Goal: Task Accomplishment & Management: Manage account settings

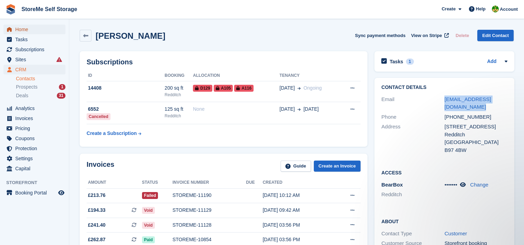
click at [27, 32] on span "Home" at bounding box center [36, 30] width 42 height 10
click at [45, 97] on div "Deals 31" at bounding box center [41, 95] width 50 height 7
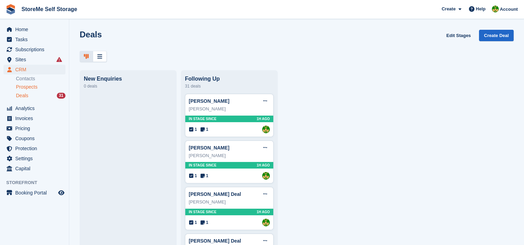
click at [34, 87] on span "Prospects" at bounding box center [26, 87] width 21 height 7
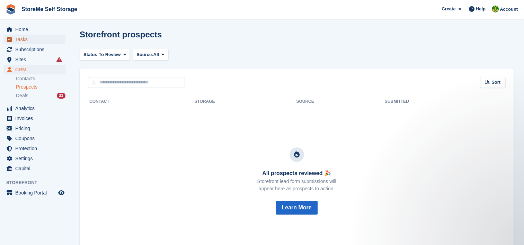
click at [20, 38] on span "Tasks" at bounding box center [36, 40] width 42 height 10
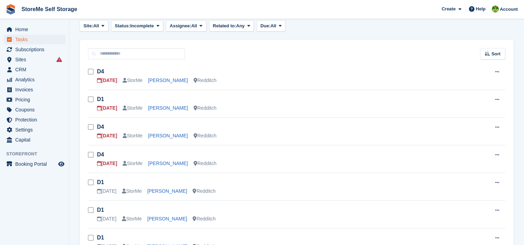
scroll to position [35, 0]
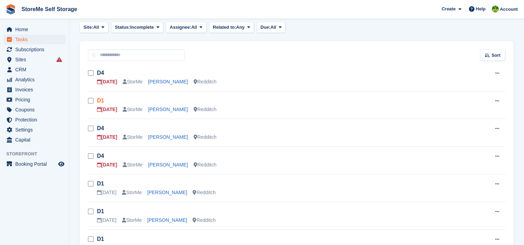
click at [99, 102] on link "D1" at bounding box center [100, 101] width 7 height 6
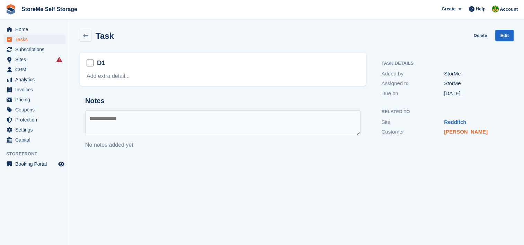
click at [457, 134] on link "[PERSON_NAME]" at bounding box center [466, 132] width 44 height 6
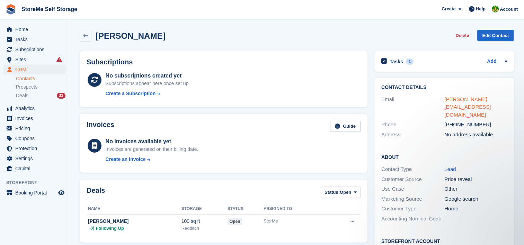
drag, startPoint x: 448, startPoint y: 102, endPoint x: 455, endPoint y: 98, distance: 7.8
click at [455, 98] on link "sarahjane.hulland@gmail.com" at bounding box center [467, 106] width 46 height 21
drag, startPoint x: 481, startPoint y: 118, endPoint x: 452, endPoint y: 117, distance: 28.4
click at [452, 121] on div "+447804499328" at bounding box center [475, 125] width 63 height 8
copy div "7804499328"
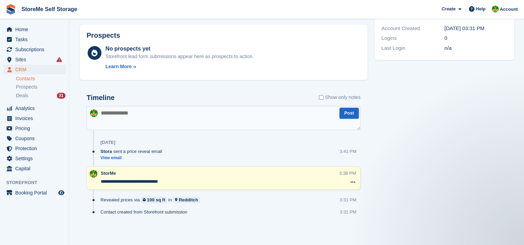
scroll to position [225, 0]
click at [148, 118] on textarea at bounding box center [224, 118] width 274 height 24
type textarea "**********"
click at [353, 114] on button "Post" at bounding box center [348, 112] width 19 height 11
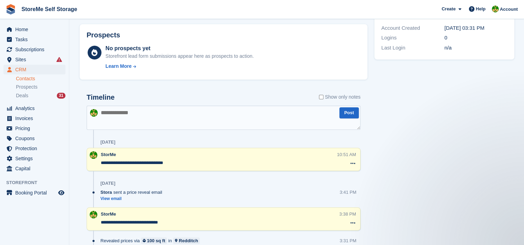
scroll to position [0, 0]
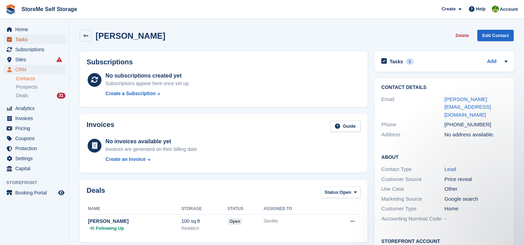
click at [26, 39] on span "Tasks" at bounding box center [36, 40] width 42 height 10
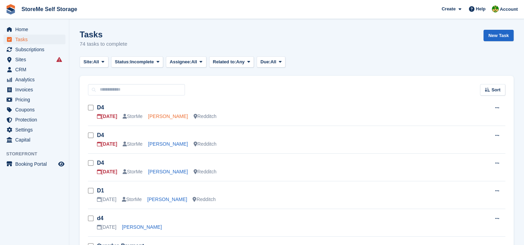
click at [180, 118] on link "Stewart Lostitch" at bounding box center [168, 117] width 40 height 6
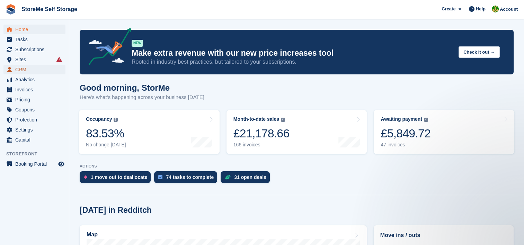
click at [27, 66] on span "CRM" at bounding box center [36, 70] width 42 height 10
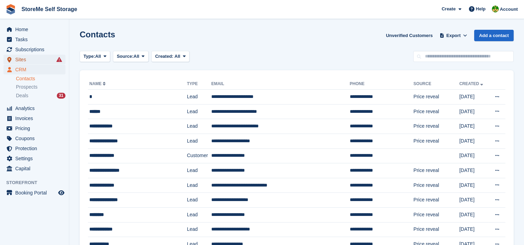
click at [22, 59] on span "Sites" at bounding box center [36, 60] width 42 height 10
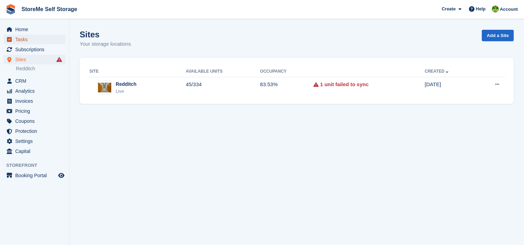
click at [25, 39] on span "Tasks" at bounding box center [36, 40] width 42 height 10
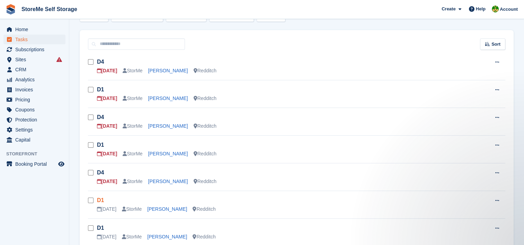
scroll to position [35, 0]
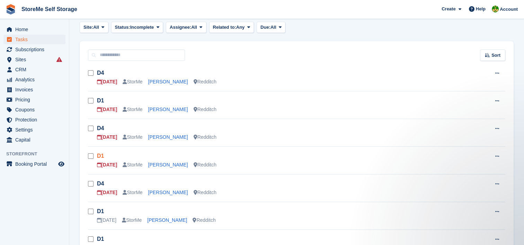
click at [100, 157] on link "D1" at bounding box center [100, 156] width 7 height 6
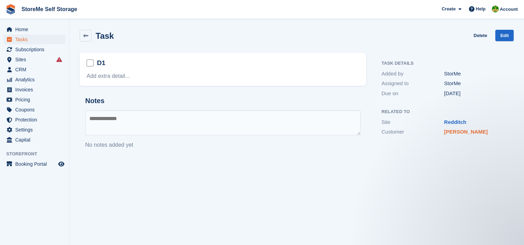
click at [460, 134] on link "jill keeling" at bounding box center [466, 132] width 44 height 6
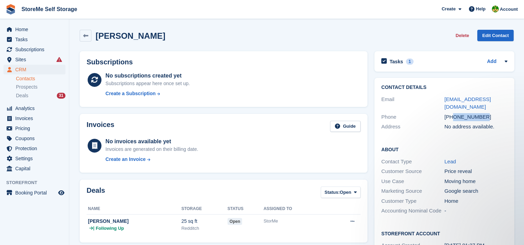
drag, startPoint x: 488, startPoint y: 109, endPoint x: 453, endPoint y: 111, distance: 35.4
click at [453, 113] on div "+447771748010" at bounding box center [475, 117] width 63 height 8
copy div "7771748010"
click at [484, 64] on div "Tasks 1 Add" at bounding box center [444, 61] width 126 height 9
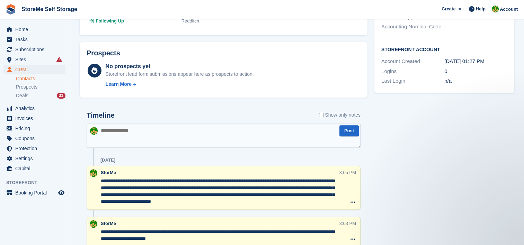
scroll to position [208, 0]
click at [120, 133] on textarea at bounding box center [224, 135] width 274 height 24
click at [257, 130] on textarea "**********" at bounding box center [224, 135] width 274 height 24
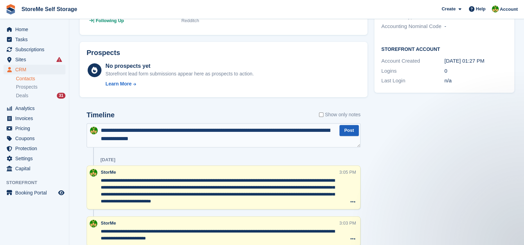
type textarea "**********"
click at [346, 127] on button "Post" at bounding box center [348, 130] width 19 height 11
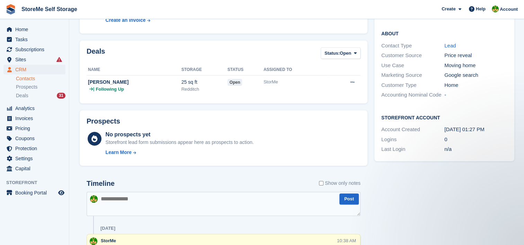
scroll to position [0, 0]
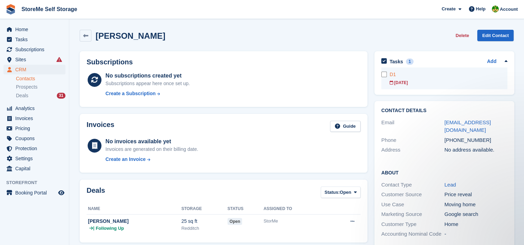
click at [399, 73] on div "D1" at bounding box center [449, 74] width 118 height 7
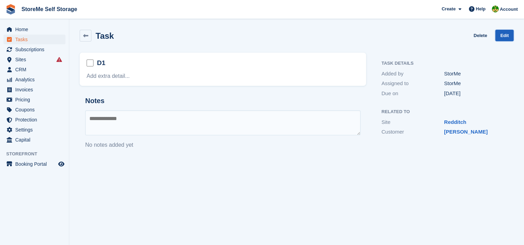
click at [501, 35] on link "Edit" at bounding box center [504, 35] width 18 height 11
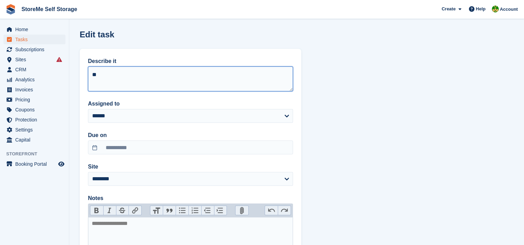
click at [108, 77] on textarea "**" at bounding box center [190, 78] width 205 height 25
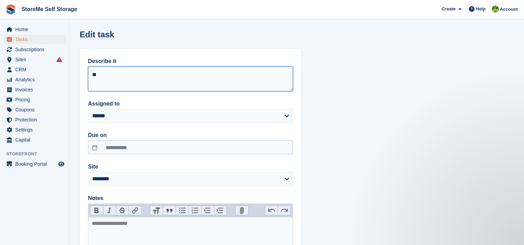
type textarea "**"
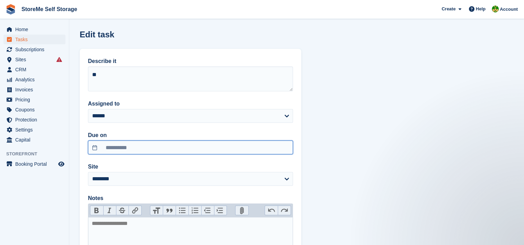
click at [153, 148] on input "**********" at bounding box center [190, 148] width 205 height 14
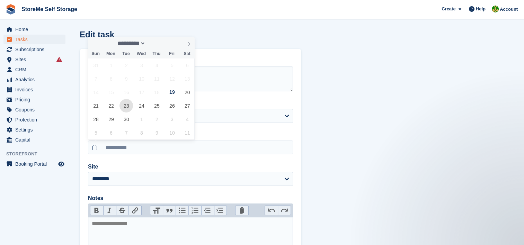
click at [129, 104] on span "23" at bounding box center [126, 106] width 14 height 14
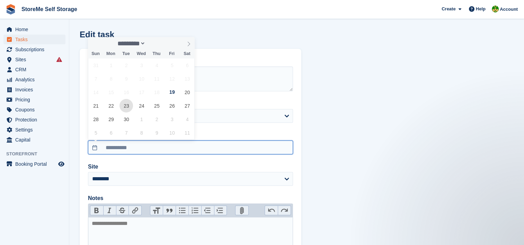
type input "**********"
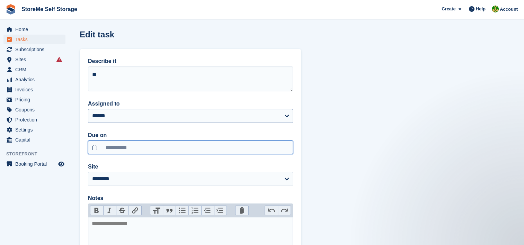
scroll to position [90, 0]
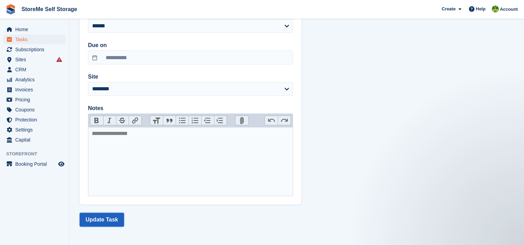
click at [114, 215] on button "Update Task" at bounding box center [102, 220] width 44 height 14
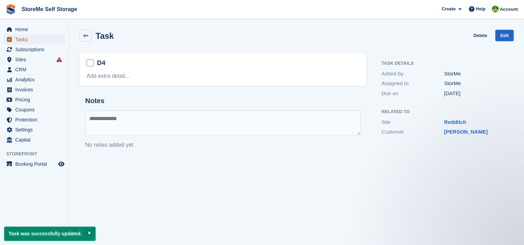
click at [40, 42] on span "Tasks" at bounding box center [36, 40] width 42 height 10
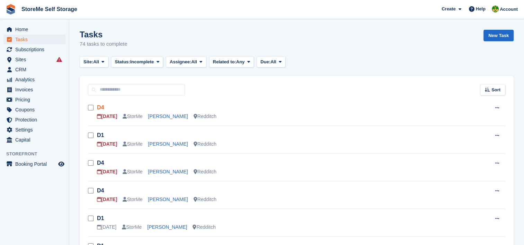
click at [100, 107] on link "D4" at bounding box center [100, 108] width 7 height 6
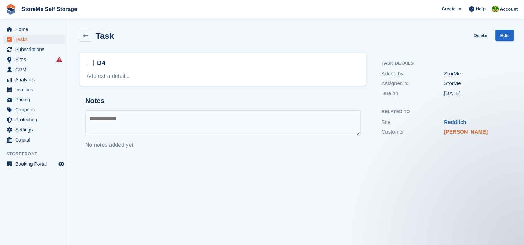
click at [468, 132] on link "Stewart Lostitch" at bounding box center [466, 132] width 44 height 6
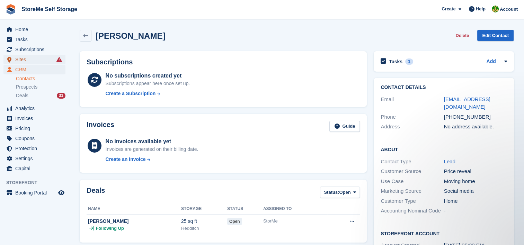
click at [23, 59] on span "Sites" at bounding box center [36, 60] width 42 height 10
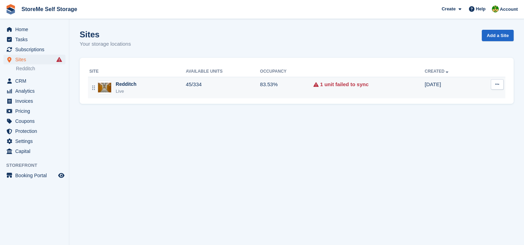
click at [118, 87] on div "Redditch" at bounding box center [126, 84] width 21 height 7
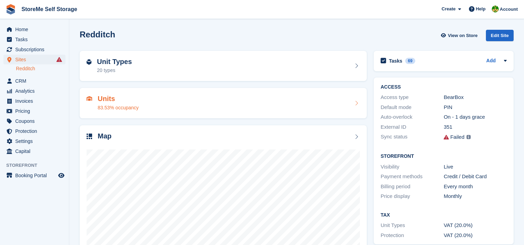
click at [122, 101] on h2 "Units" at bounding box center [118, 99] width 41 height 8
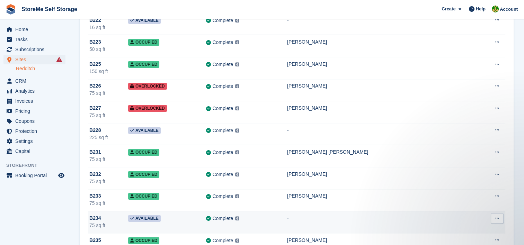
scroll to position [3082, 0]
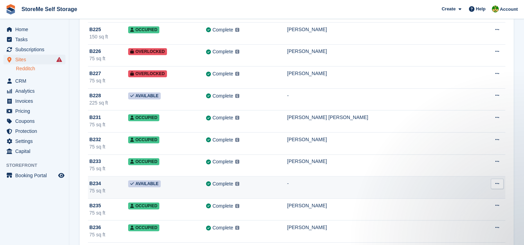
click at [120, 187] on td "B234 75 sq ft" at bounding box center [108, 188] width 40 height 22
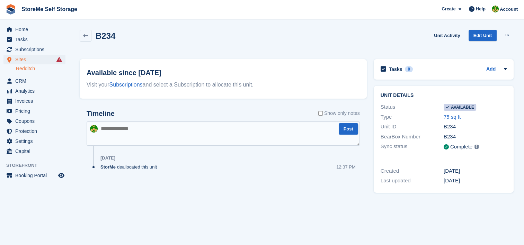
click at [159, 136] on textarea at bounding box center [223, 134] width 273 height 24
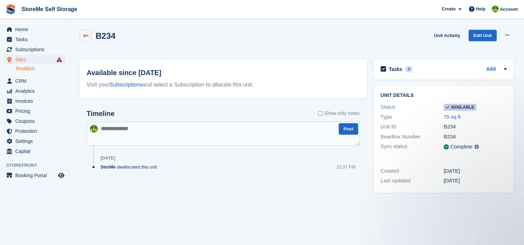
click at [89, 35] on link at bounding box center [86, 36] width 12 height 12
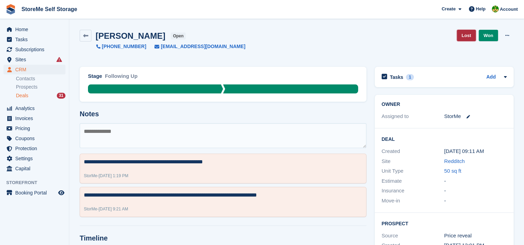
click at [472, 35] on link "Lost" at bounding box center [466, 35] width 19 height 11
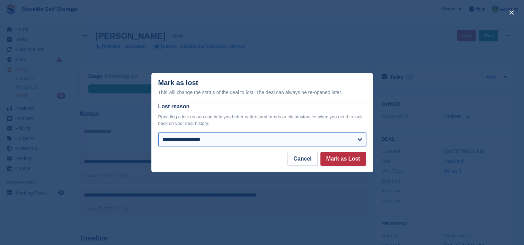
click at [205, 137] on select "**********" at bounding box center [262, 140] width 208 height 14
select select "**********"
click at [158, 133] on select "**********" at bounding box center [262, 140] width 208 height 14
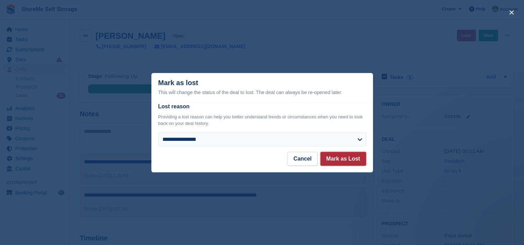
click at [337, 164] on button "Mark as Lost" at bounding box center [343, 159] width 46 height 14
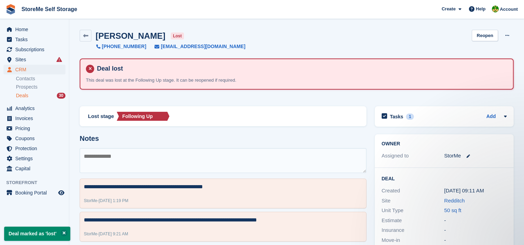
click at [294, 161] on textarea at bounding box center [223, 160] width 287 height 25
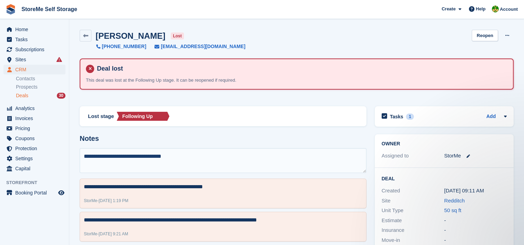
type textarea "**********"
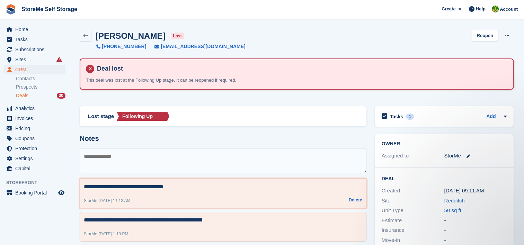
click at [90, 190] on textarea "**********" at bounding box center [223, 187] width 278 height 8
click at [86, 187] on textarea "**********" at bounding box center [223, 187] width 278 height 8
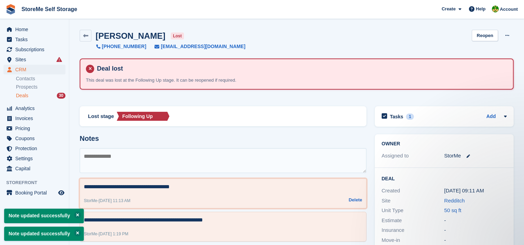
type textarea "**********"
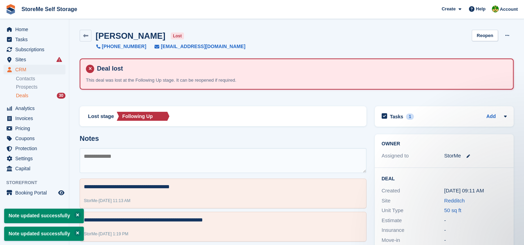
click at [210, 139] on h2 "Notes" at bounding box center [223, 139] width 287 height 8
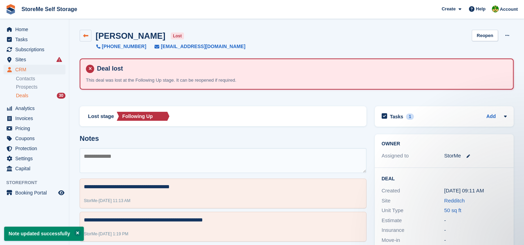
click at [83, 41] on link at bounding box center [86, 36] width 12 height 12
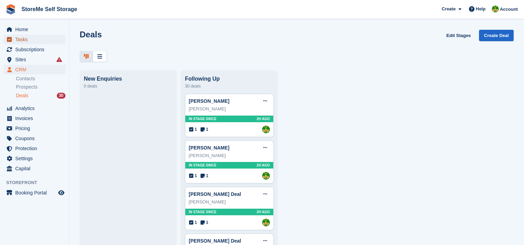
click at [15, 40] on link "Tasks" at bounding box center [34, 40] width 62 height 10
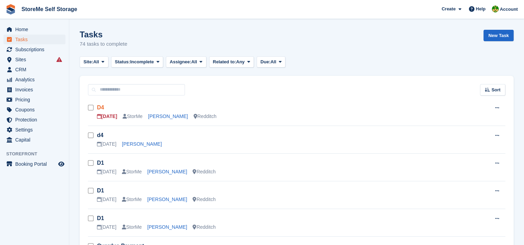
click at [102, 107] on link "D4" at bounding box center [100, 108] width 7 height 6
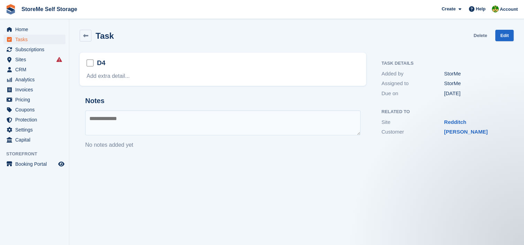
click at [485, 35] on link "Delete" at bounding box center [480, 35] width 14 height 11
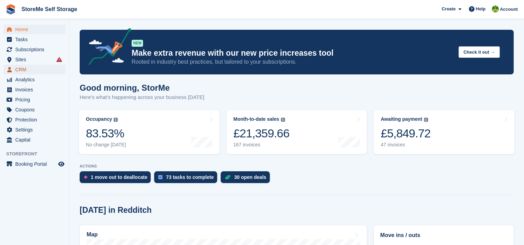
click at [29, 69] on span "CRM" at bounding box center [36, 70] width 42 height 10
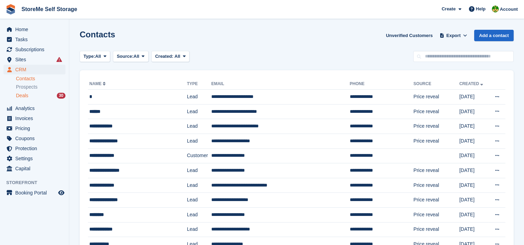
click at [26, 96] on span "Deals" at bounding box center [22, 95] width 12 height 7
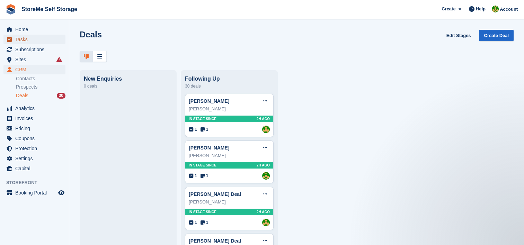
click at [14, 39] on link "Tasks" at bounding box center [34, 40] width 62 height 10
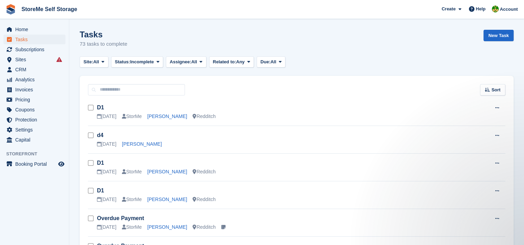
scroll to position [104, 0]
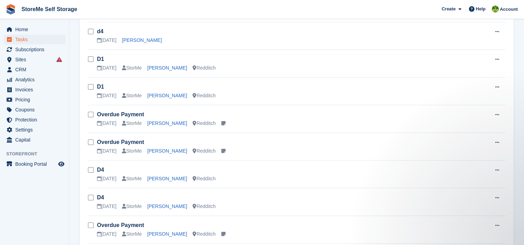
click at [412, 10] on span "StoreMe Self Storage Create Subscription Invoice Contact Deal Discount Page Hel…" at bounding box center [262, 9] width 524 height 19
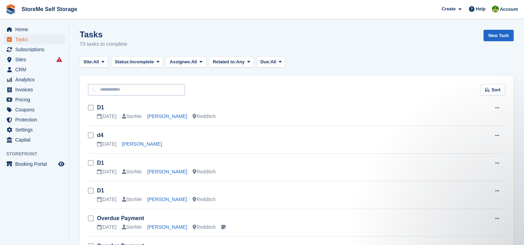
scroll to position [0, 0]
click at [33, 59] on span "Sites" at bounding box center [36, 60] width 42 height 10
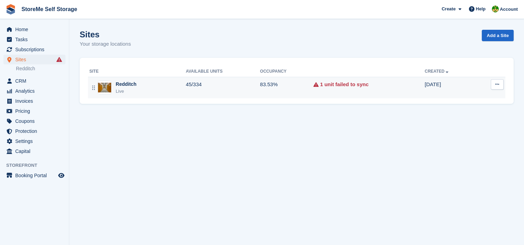
click at [110, 90] on img at bounding box center [104, 88] width 13 height 10
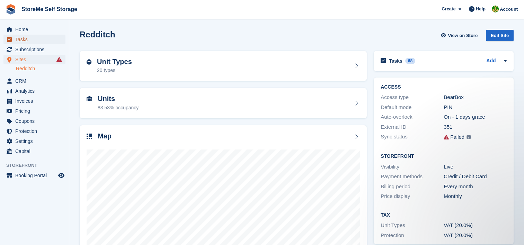
click at [33, 40] on span "Tasks" at bounding box center [36, 40] width 42 height 10
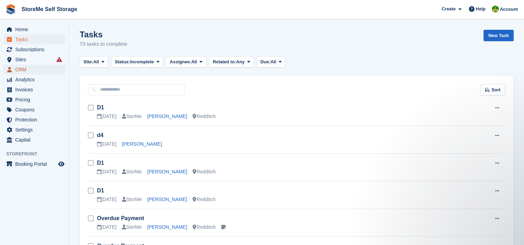
click at [36, 68] on span "CRM" at bounding box center [36, 70] width 42 height 10
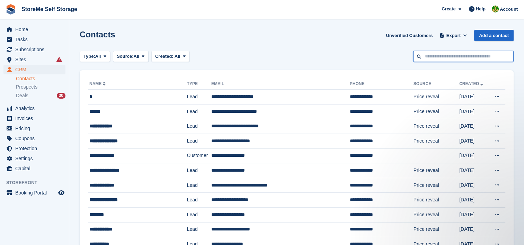
click at [445, 60] on input "text" at bounding box center [463, 56] width 100 height 11
type input "*****"
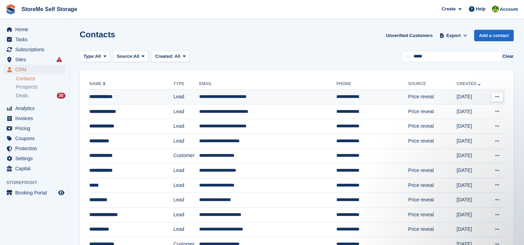
click at [257, 97] on td "**********" at bounding box center [267, 97] width 137 height 15
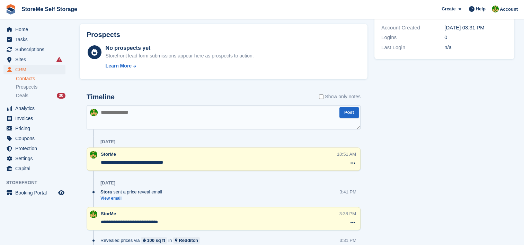
scroll to position [242, 0]
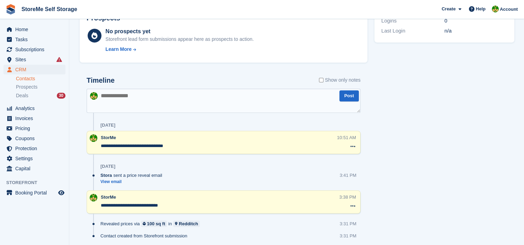
click at [243, 97] on textarea at bounding box center [224, 101] width 274 height 24
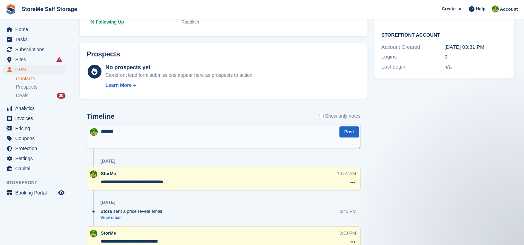
scroll to position [208, 0]
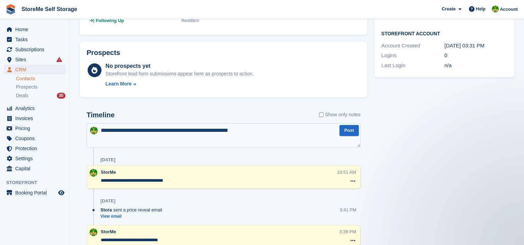
click at [262, 128] on textarea "**********" at bounding box center [224, 135] width 274 height 24
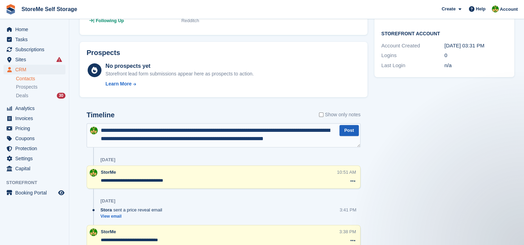
type textarea "**********"
click at [346, 128] on button "Post" at bounding box center [348, 130] width 19 height 11
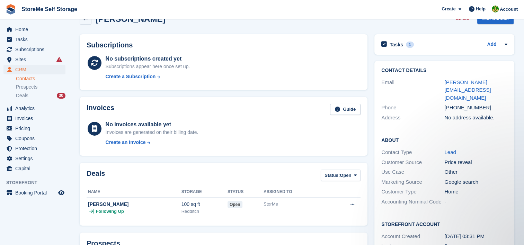
scroll to position [0, 0]
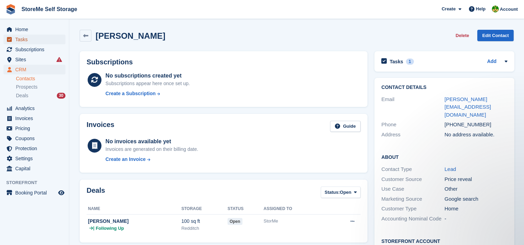
click at [34, 38] on span "Tasks" at bounding box center [36, 40] width 42 height 10
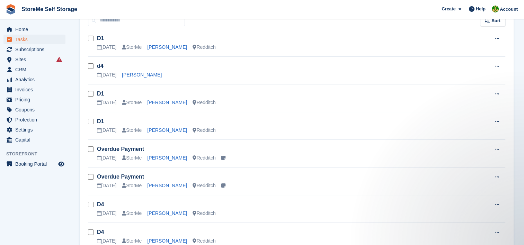
scroll to position [104, 0]
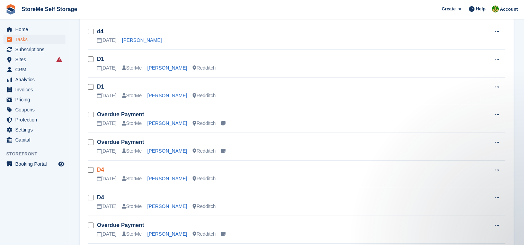
click at [99, 170] on link "D4" at bounding box center [100, 170] width 7 height 6
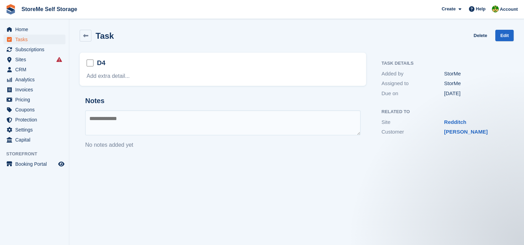
click at [91, 39] on div "Task" at bounding box center [102, 35] width 23 height 9
click at [86, 35] on icon at bounding box center [85, 35] width 5 height 5
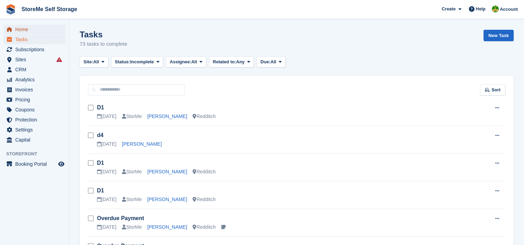
click at [23, 29] on span "Home" at bounding box center [36, 30] width 42 height 10
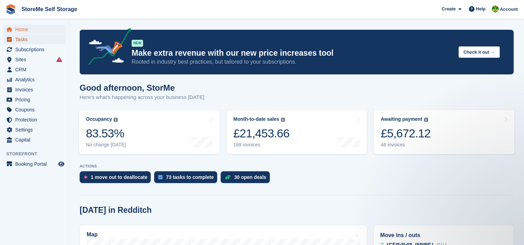
click at [28, 43] on span "Tasks" at bounding box center [36, 40] width 42 height 10
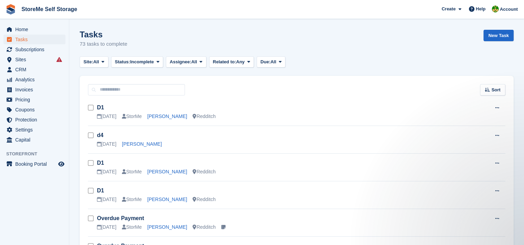
click at [258, 92] on div "Sort Sort by Due on Created on Sooner Later" at bounding box center [297, 86] width 434 height 20
click at [274, 46] on div "Tasks 73 tasks to complete New Task" at bounding box center [297, 43] width 434 height 27
drag, startPoint x: 304, startPoint y: 43, endPoint x: 290, endPoint y: 38, distance: 15.1
click at [290, 38] on div "Tasks 73 tasks to complete New Task" at bounding box center [297, 43] width 434 height 27
drag, startPoint x: 290, startPoint y: 38, endPoint x: 286, endPoint y: 39, distance: 3.5
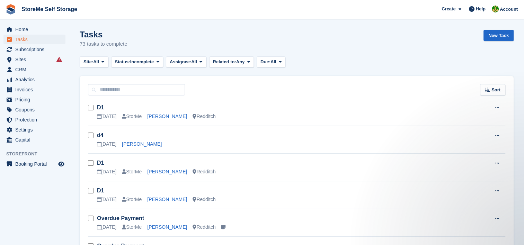
drag, startPoint x: 286, startPoint y: 39, endPoint x: 269, endPoint y: 39, distance: 17.7
click at [269, 39] on div "Tasks 73 tasks to complete New Task" at bounding box center [297, 43] width 434 height 27
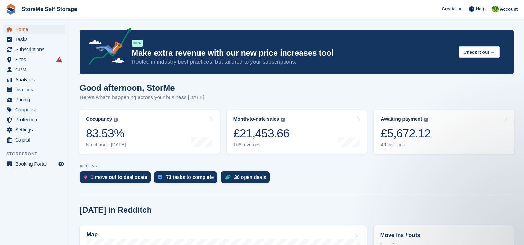
click span "Home"
